Goal: Task Accomplishment & Management: Manage account settings

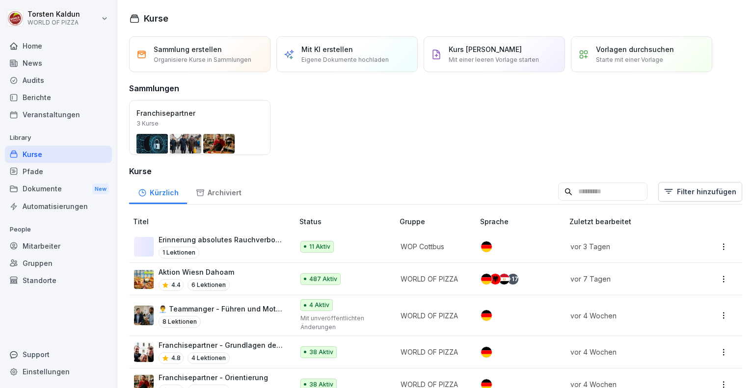
click at [45, 102] on div "Berichte" at bounding box center [58, 97] width 107 height 17
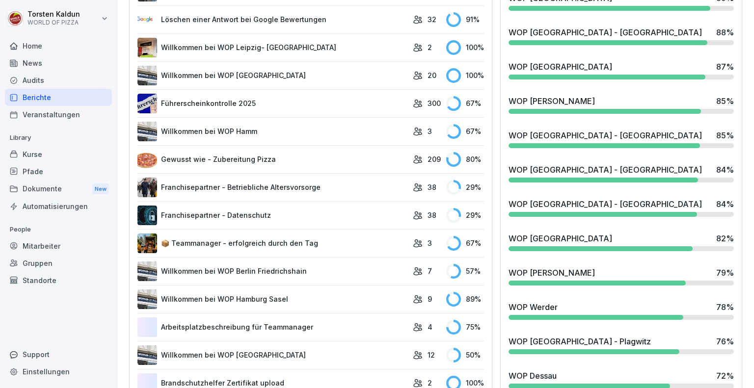
scroll to position [544, 0]
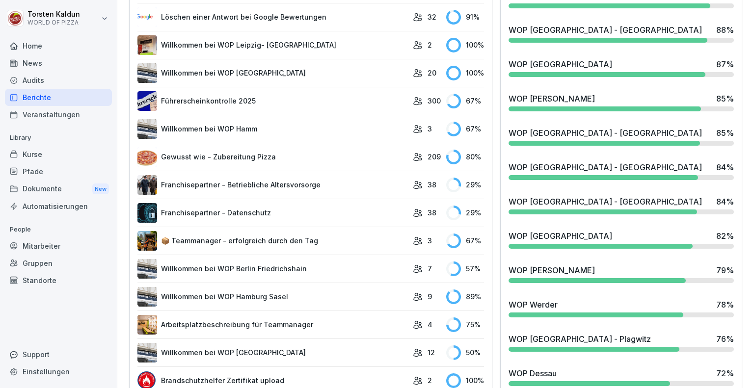
click at [641, 272] on div "WOP [PERSON_NAME] 79 %" at bounding box center [620, 270] width 225 height 12
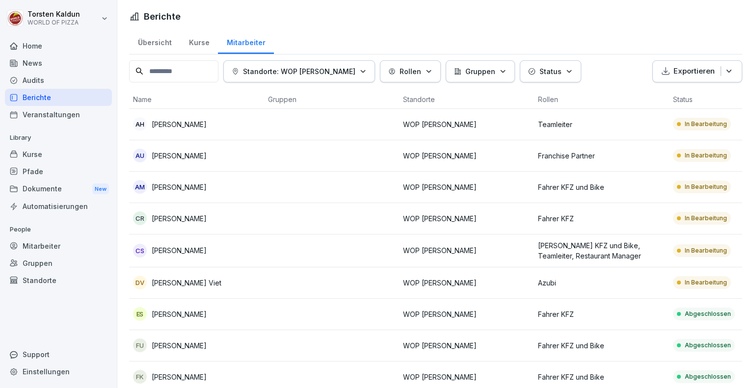
click at [649, 152] on p "Franchise Partner" at bounding box center [601, 156] width 127 height 10
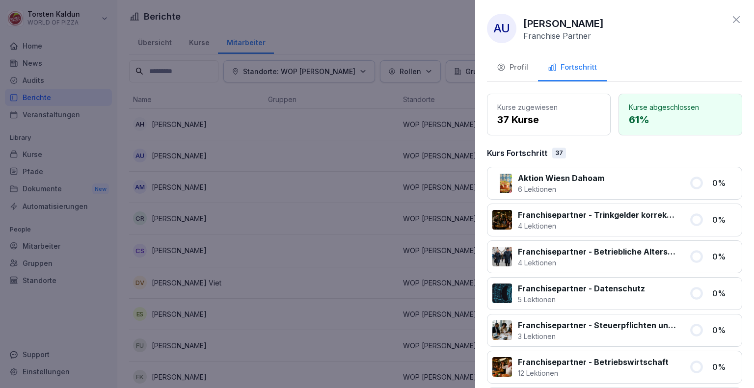
click at [623, 182] on div at bounding box center [646, 183] width 73 height 22
click at [274, 125] on div at bounding box center [377, 194] width 754 height 388
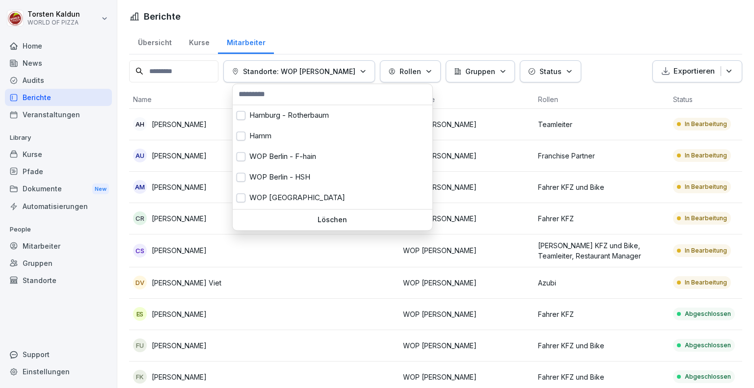
click at [331, 70] on p "Standorte: WOP [PERSON_NAME]" at bounding box center [299, 71] width 112 height 10
click at [326, 98] on input "text" at bounding box center [333, 94] width 194 height 15
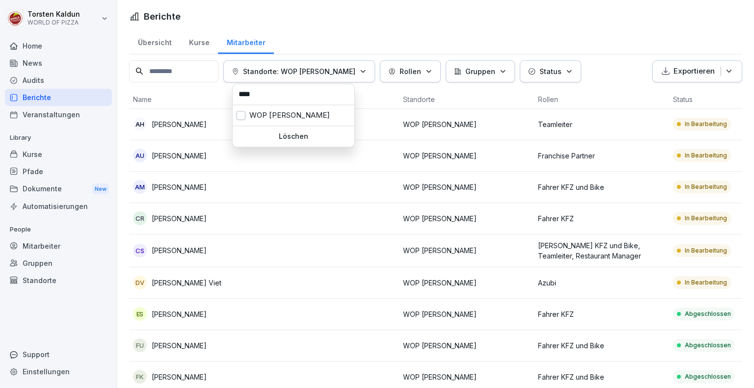
type input "****"
click at [312, 108] on div "WOP [PERSON_NAME]" at bounding box center [294, 115] width 122 height 21
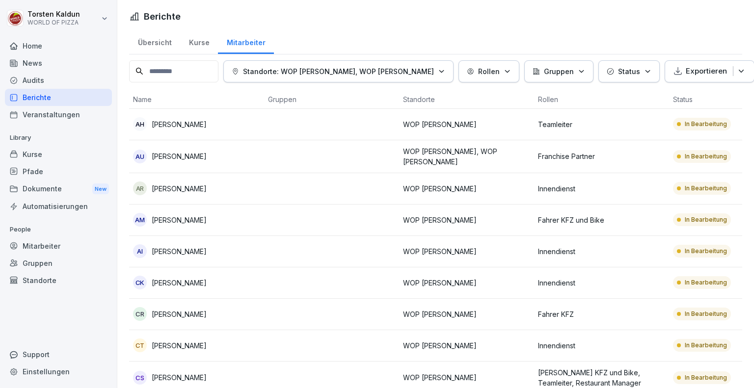
click at [750, 95] on html "[PERSON_NAME] WORLD OF PIZZA Home News Audits Berichte Veranstaltungen Library …" at bounding box center [377, 194] width 754 height 388
click at [359, 67] on p "Standorte: WOP [PERSON_NAME], WOP [PERSON_NAME]" at bounding box center [338, 71] width 191 height 10
click at [313, 129] on div "Löschen" at bounding box center [294, 136] width 122 height 21
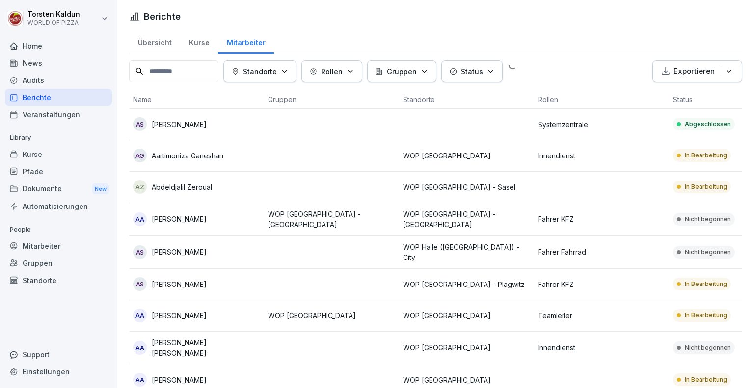
click at [277, 69] on p "Standorte" at bounding box center [260, 71] width 34 height 10
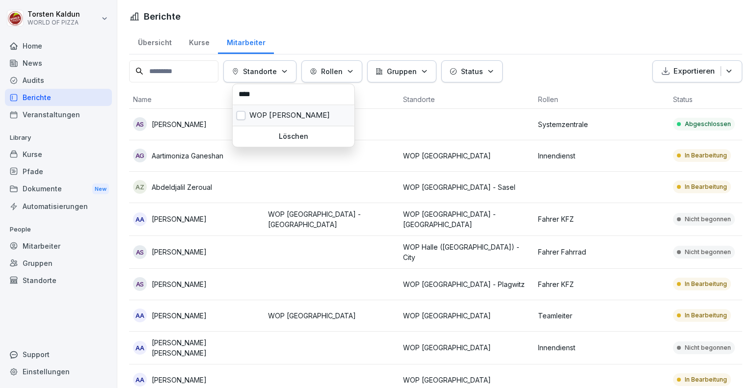
click at [279, 115] on div "WOP [PERSON_NAME]" at bounding box center [294, 115] width 122 height 21
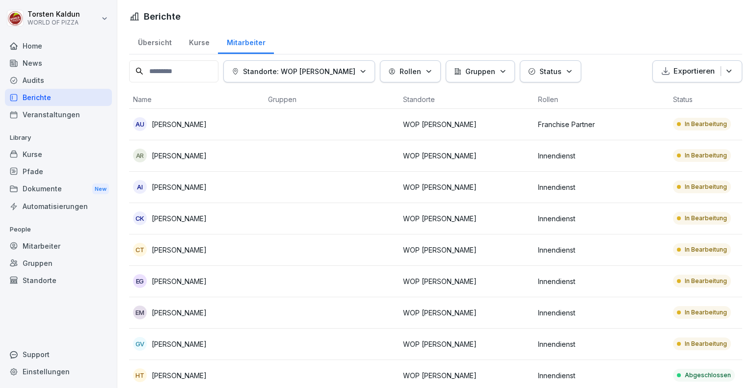
click at [751, 100] on html "[PERSON_NAME] WORLD OF PIZZA Home News Audits Berichte Veranstaltungen Library …" at bounding box center [377, 194] width 754 height 388
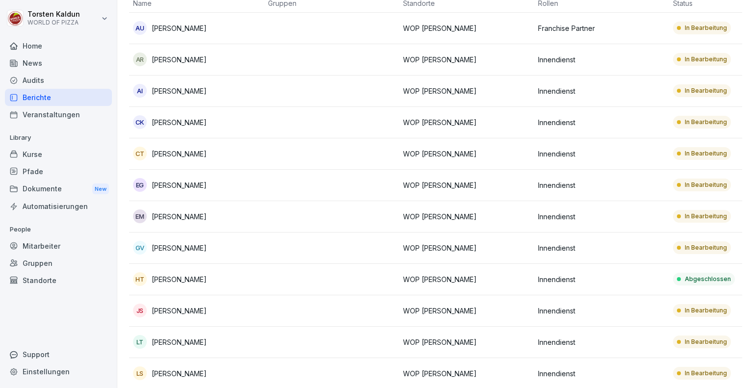
scroll to position [103, 0]
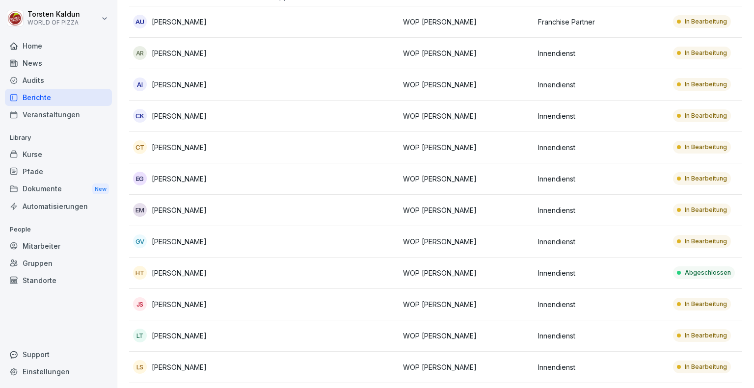
click at [283, 334] on td at bounding box center [331, 335] width 135 height 31
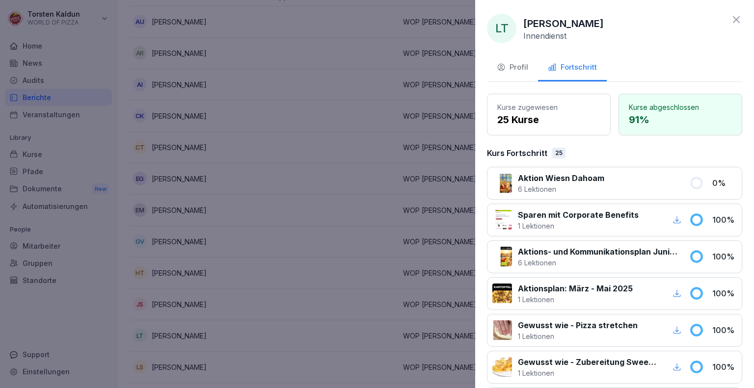
click at [520, 67] on div "Profil" at bounding box center [512, 67] width 31 height 11
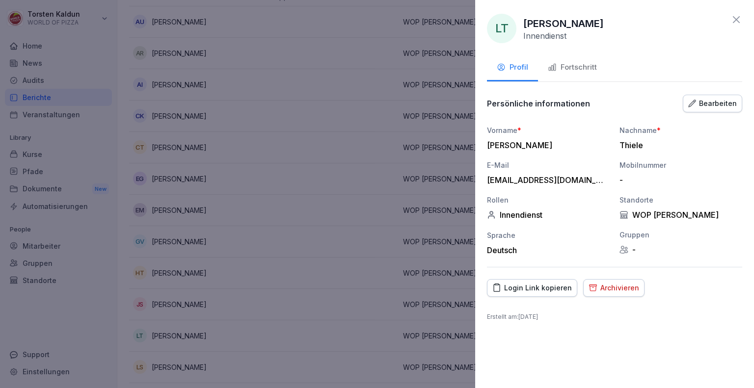
click at [591, 288] on icon "button" at bounding box center [592, 288] width 7 height 6
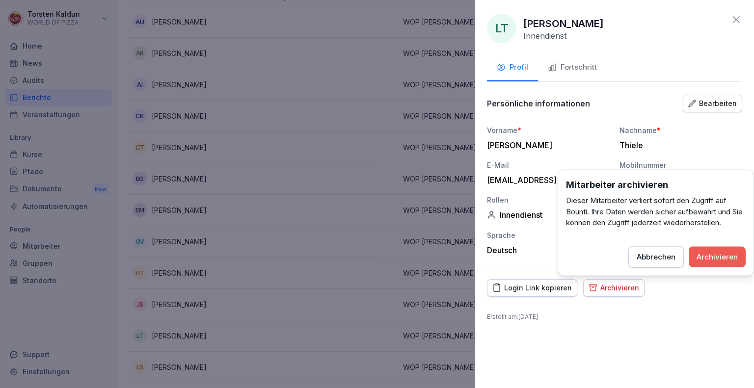
click at [707, 260] on div "Archivieren" at bounding box center [716, 256] width 41 height 11
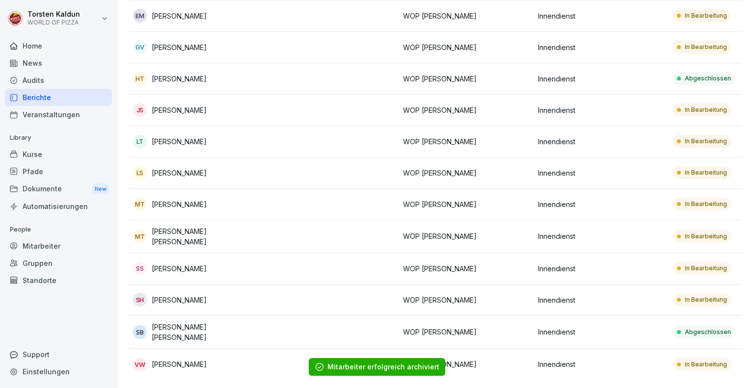
scroll to position [308, 0]
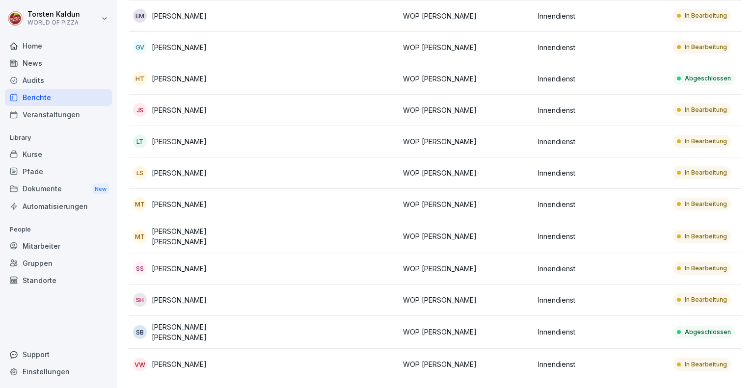
click at [304, 220] on td at bounding box center [331, 236] width 135 height 33
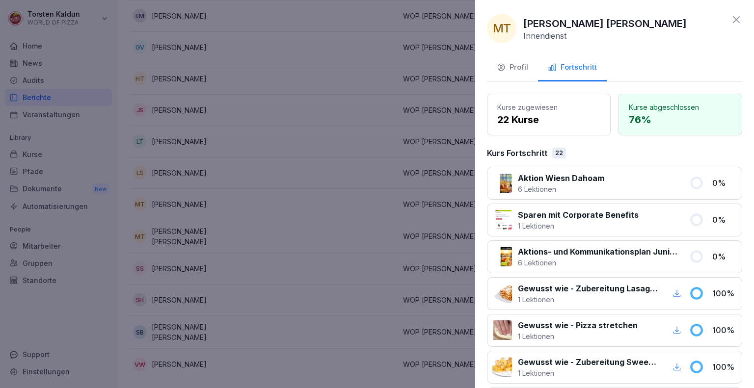
click at [733, 20] on icon at bounding box center [736, 19] width 7 height 7
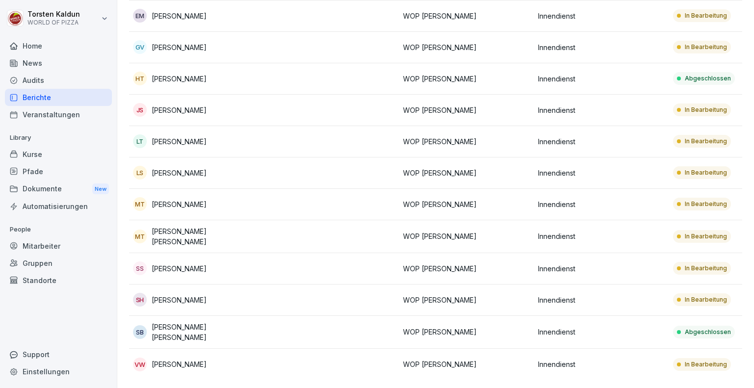
click at [73, 100] on div "Berichte" at bounding box center [58, 97] width 107 height 17
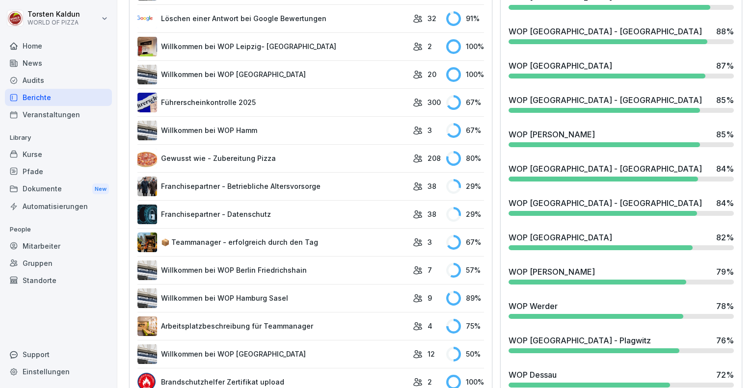
scroll to position [548, 0]
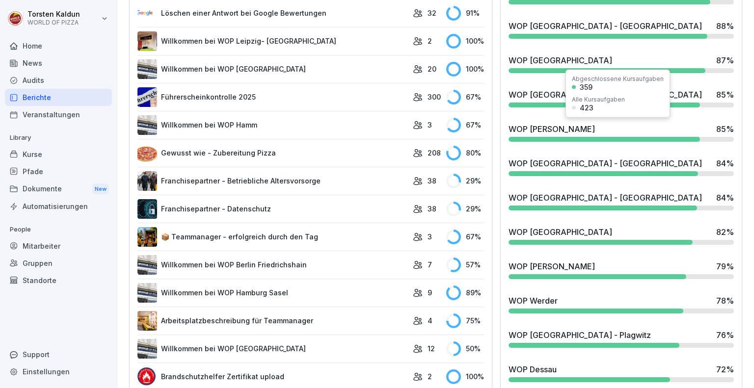
click at [630, 129] on div "WOP [PERSON_NAME] 85 %" at bounding box center [620, 129] width 225 height 12
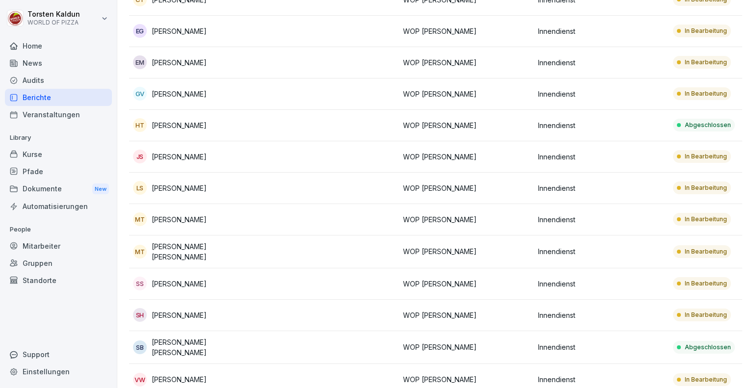
scroll to position [276, 0]
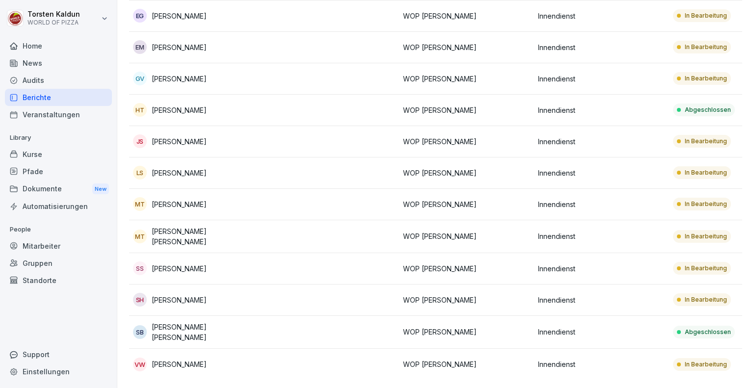
click at [633, 263] on p "Innendienst" at bounding box center [601, 268] width 127 height 10
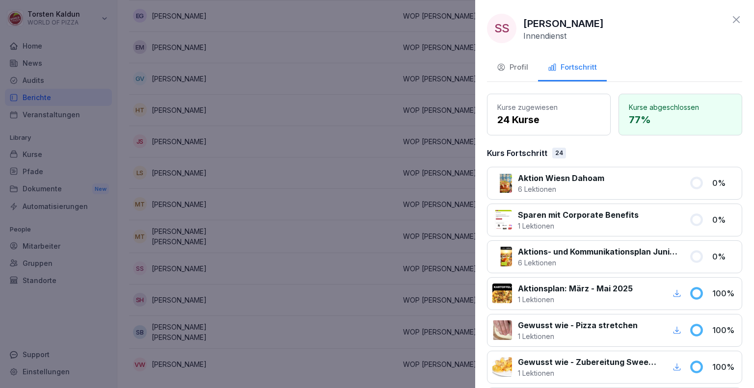
click at [310, 253] on div at bounding box center [377, 194] width 754 height 388
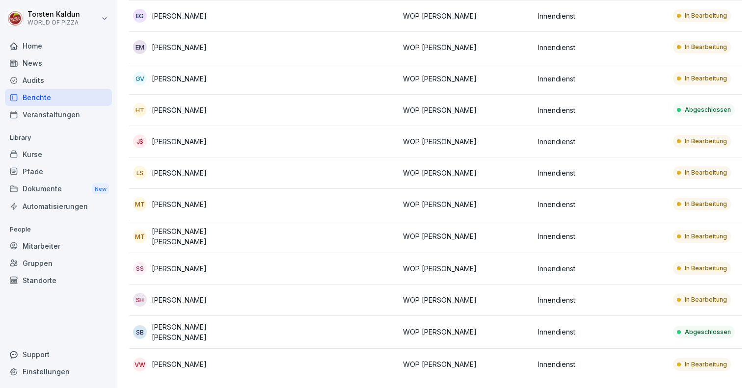
click at [317, 327] on td at bounding box center [331, 332] width 135 height 33
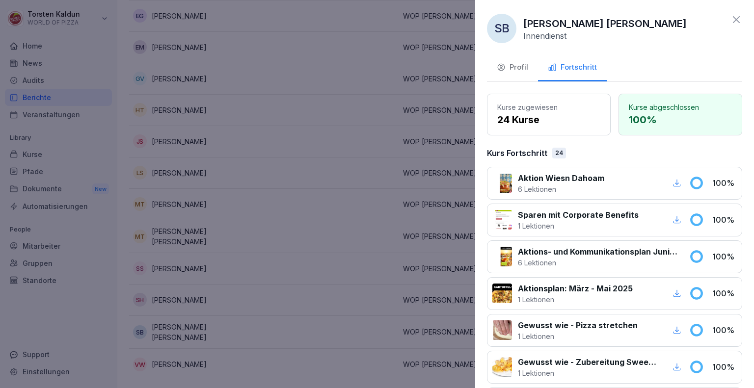
click at [317, 350] on div at bounding box center [377, 194] width 754 height 388
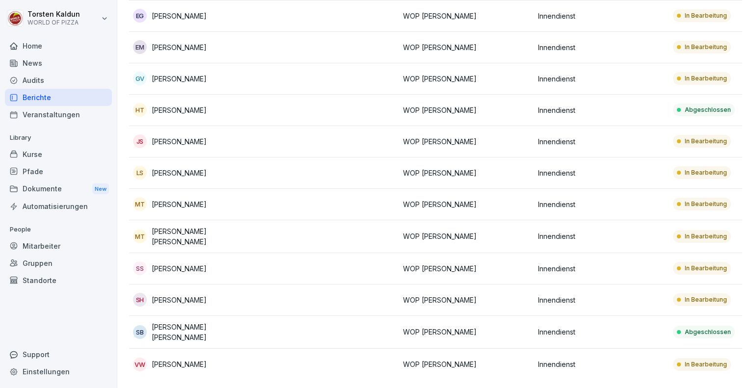
click at [317, 350] on td at bounding box center [331, 364] width 135 height 31
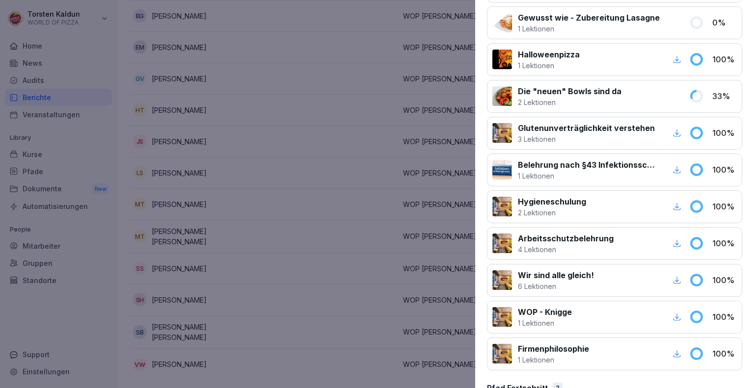
scroll to position [642, 0]
